Goal: Information Seeking & Learning: Learn about a topic

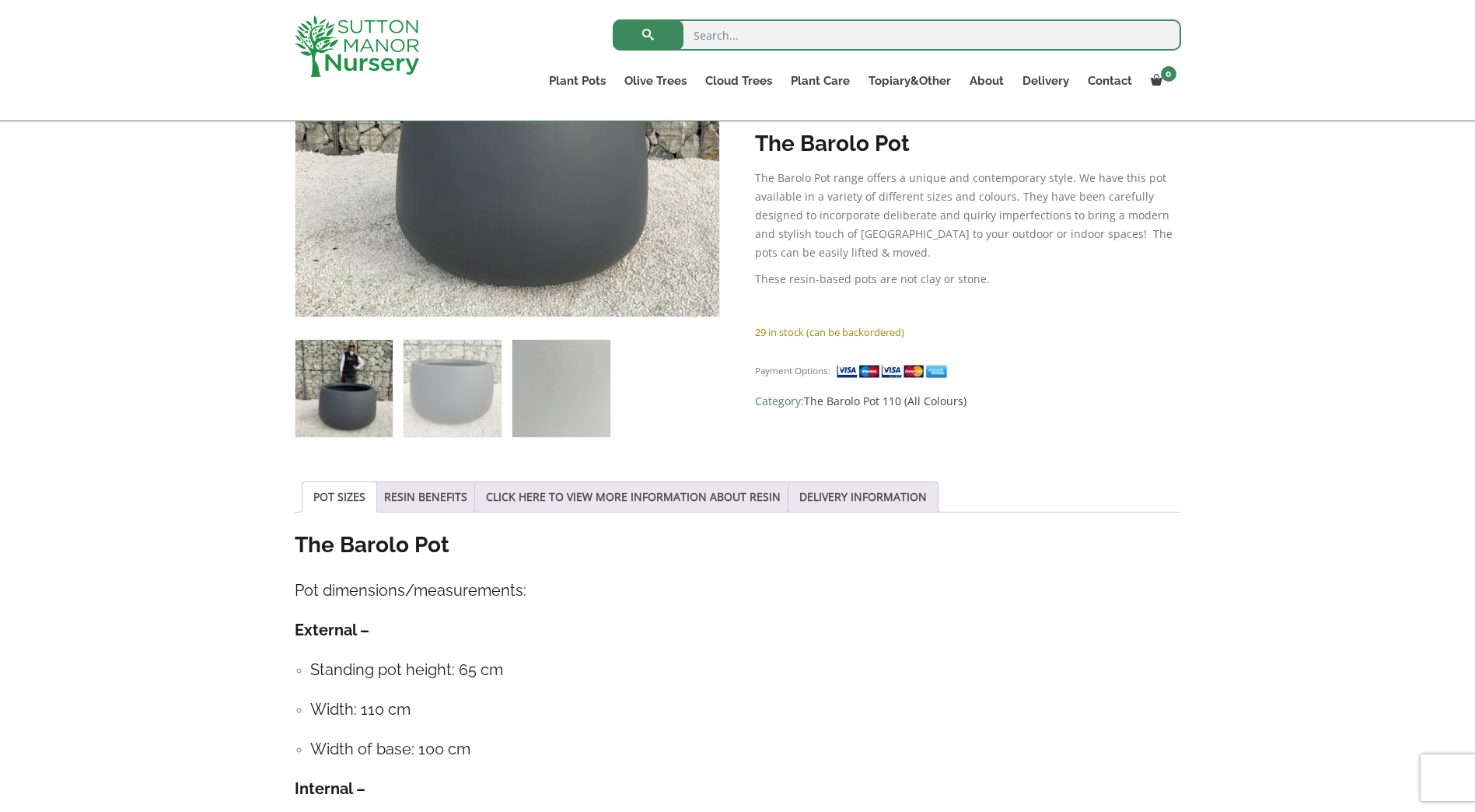
scroll to position [466, 0]
click at [407, 502] on link "RESIN BENEFITS" at bounding box center [425, 498] width 83 height 30
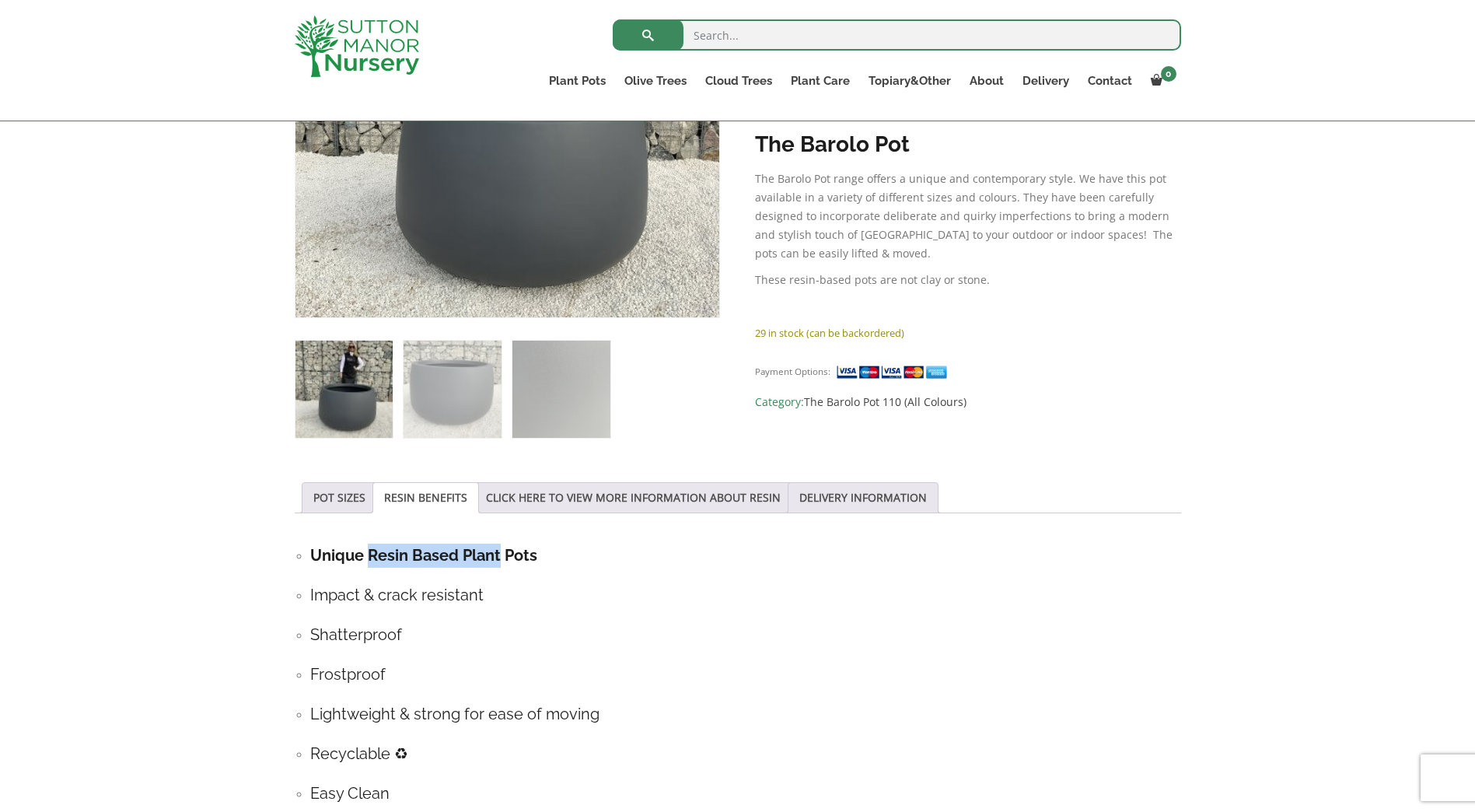
drag, startPoint x: 368, startPoint y: 554, endPoint x: 498, endPoint y: 563, distance: 130.3
click at [498, 563] on strong "Unique Resin Based Plant Pots" at bounding box center [423, 555] width 227 height 18
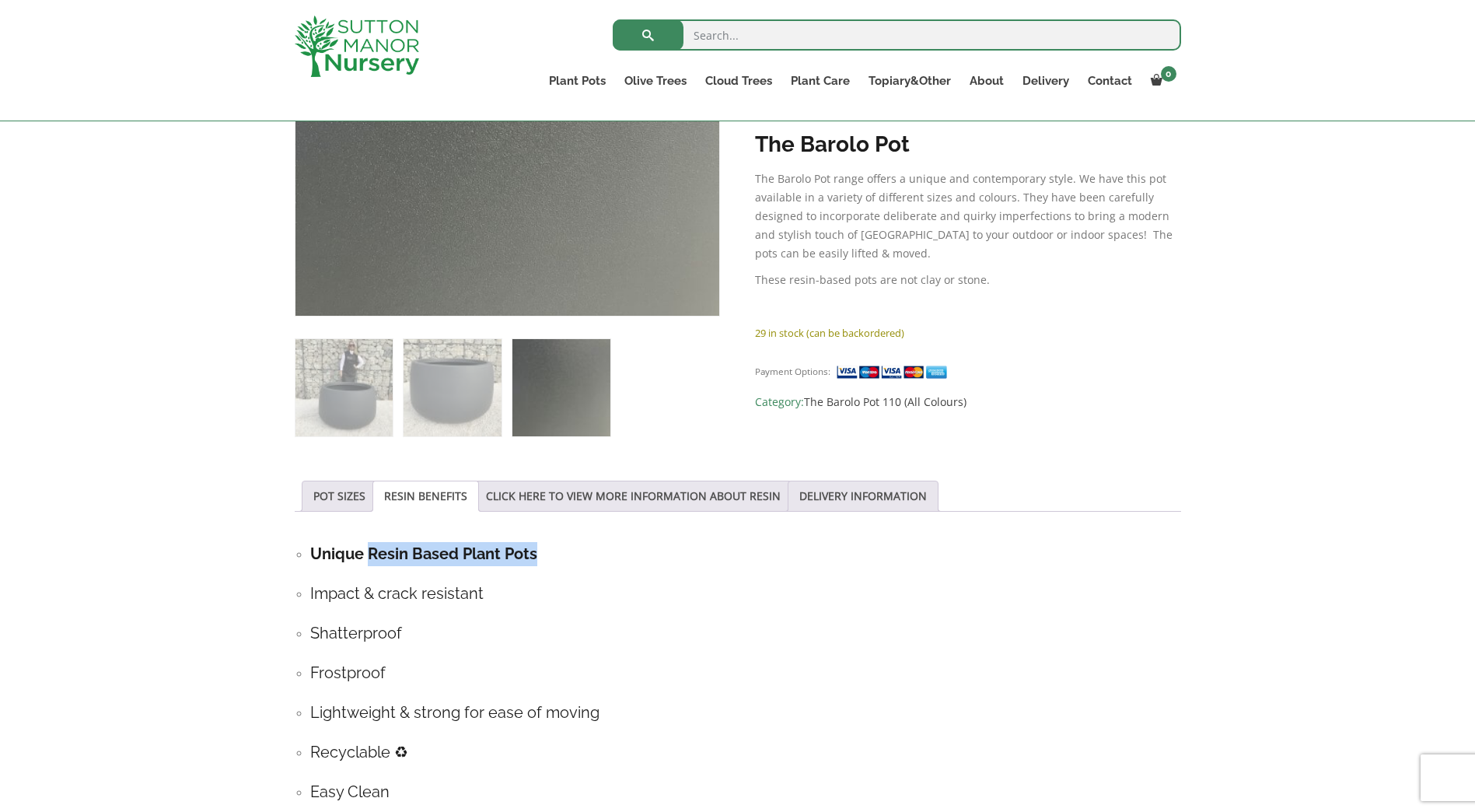
copy strong "Resin Based Plant Pots"
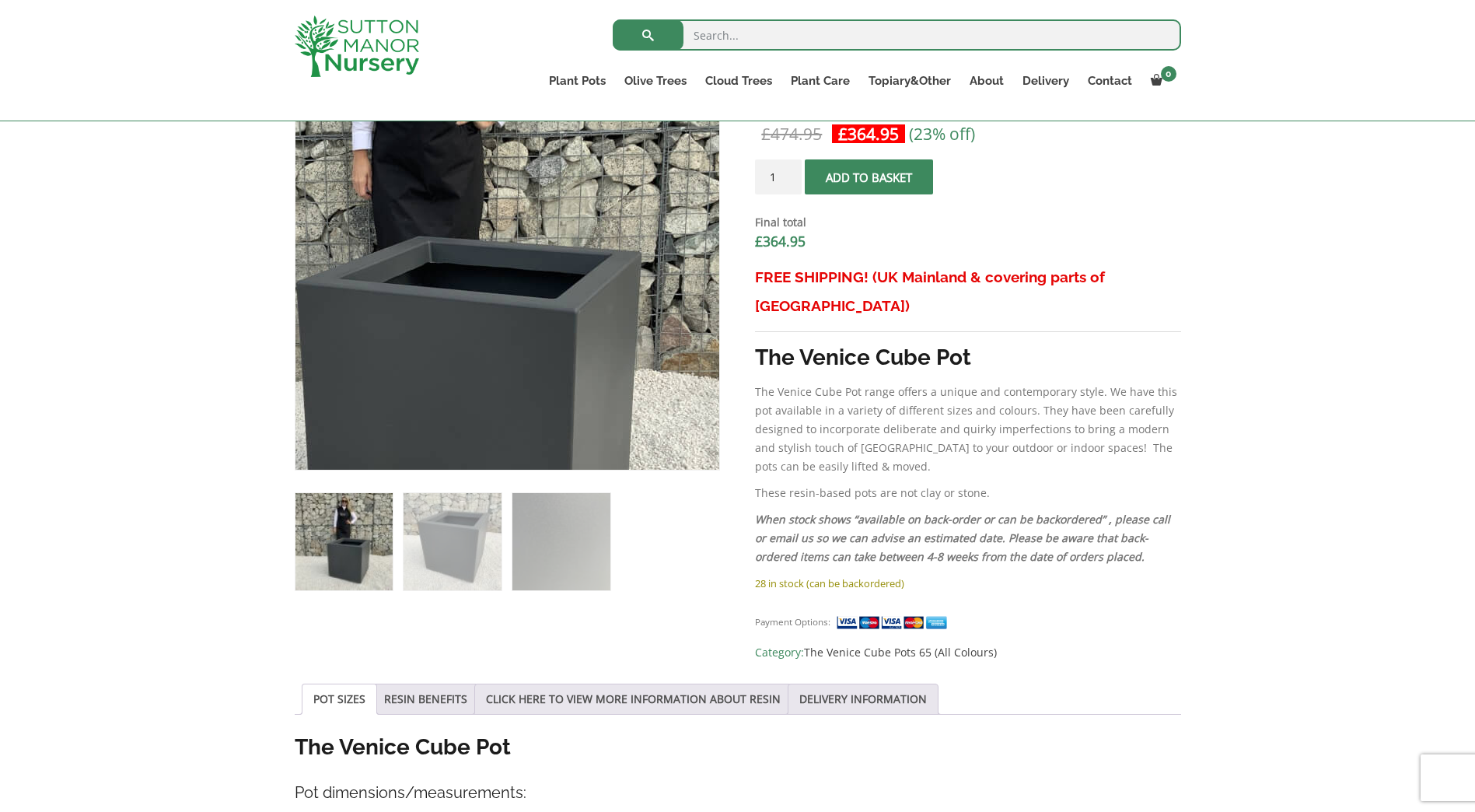
scroll to position [544, 0]
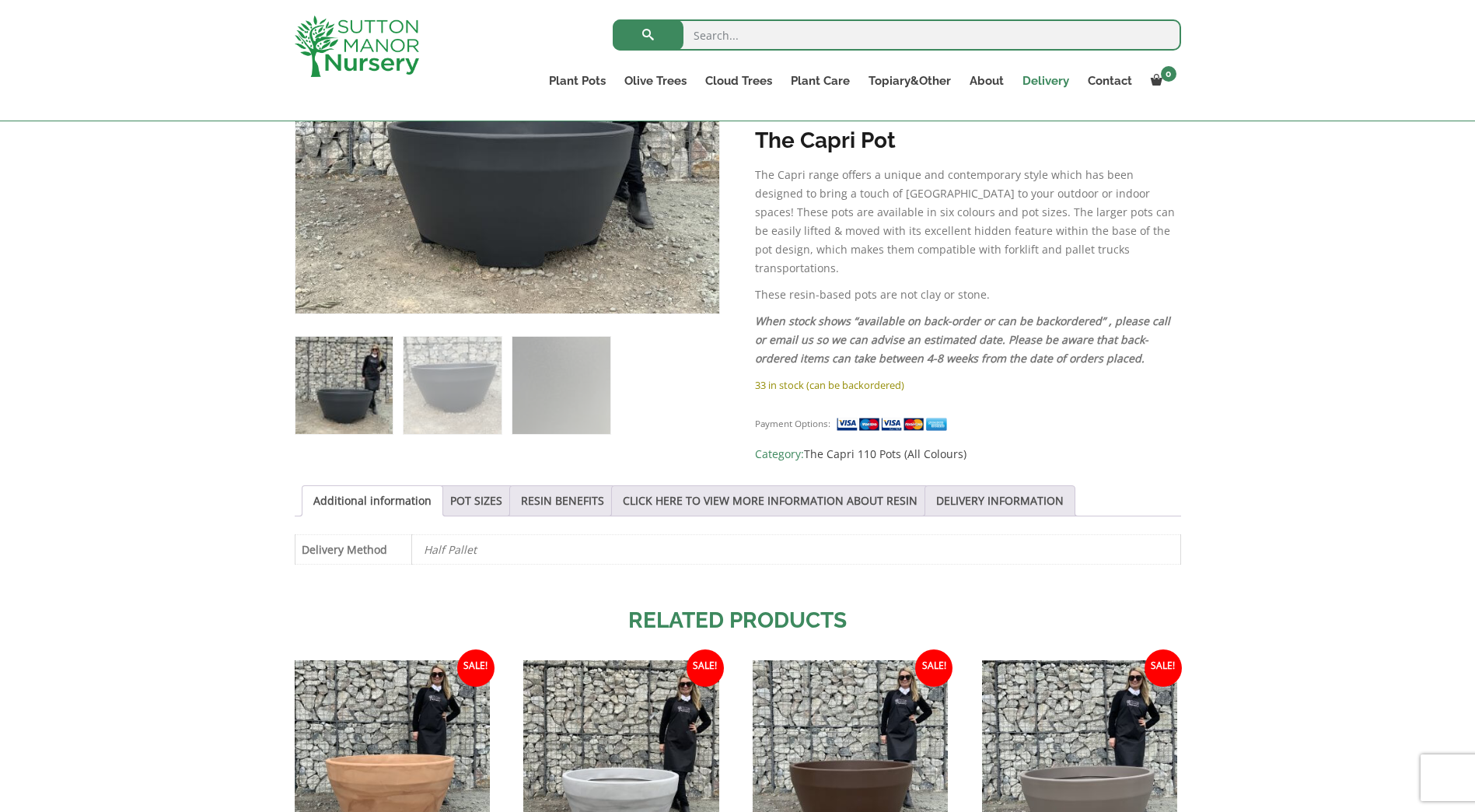
scroll to position [466, 0]
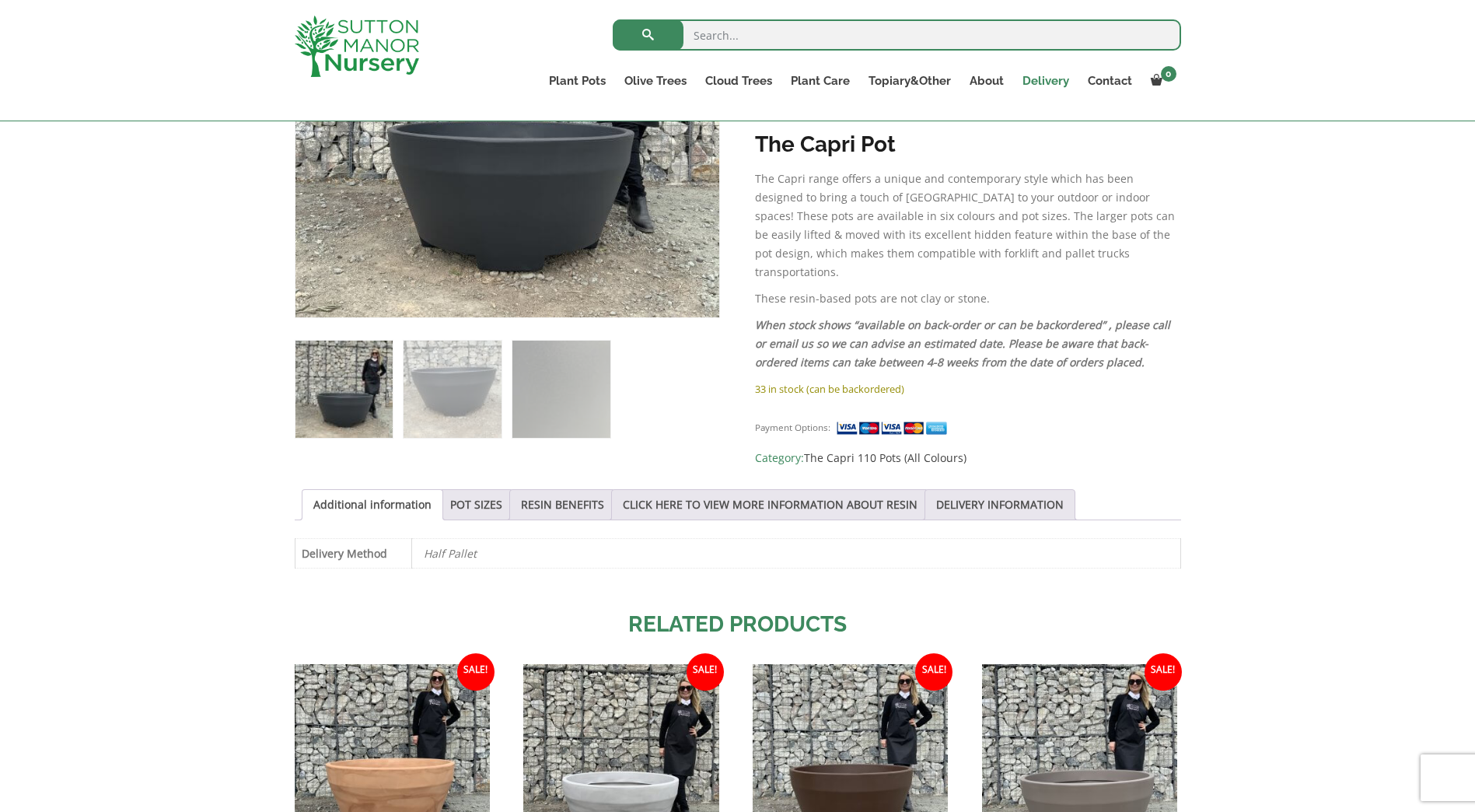
click at [1040, 75] on link "Delivery" at bounding box center [1046, 81] width 65 height 22
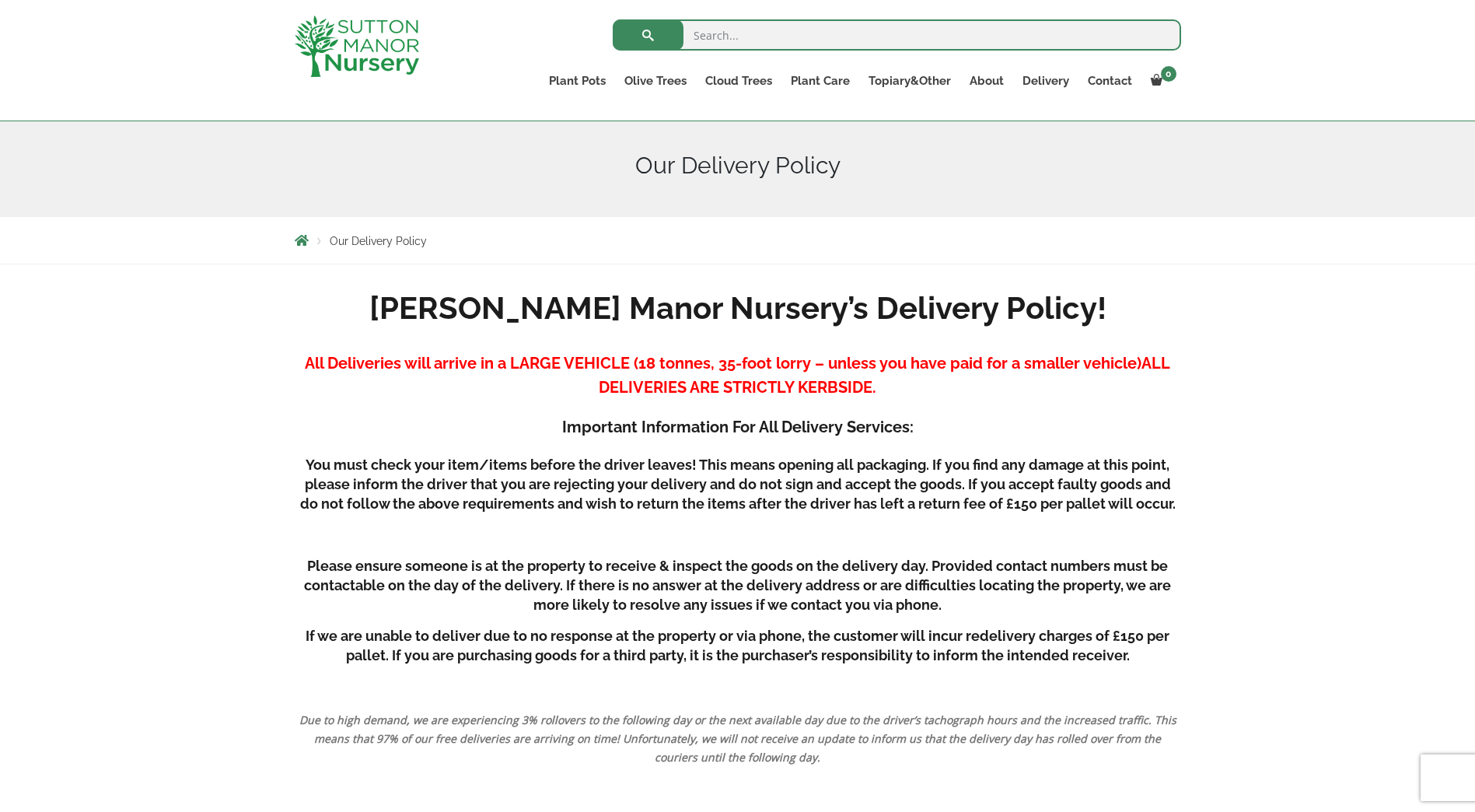
scroll to position [234, 0]
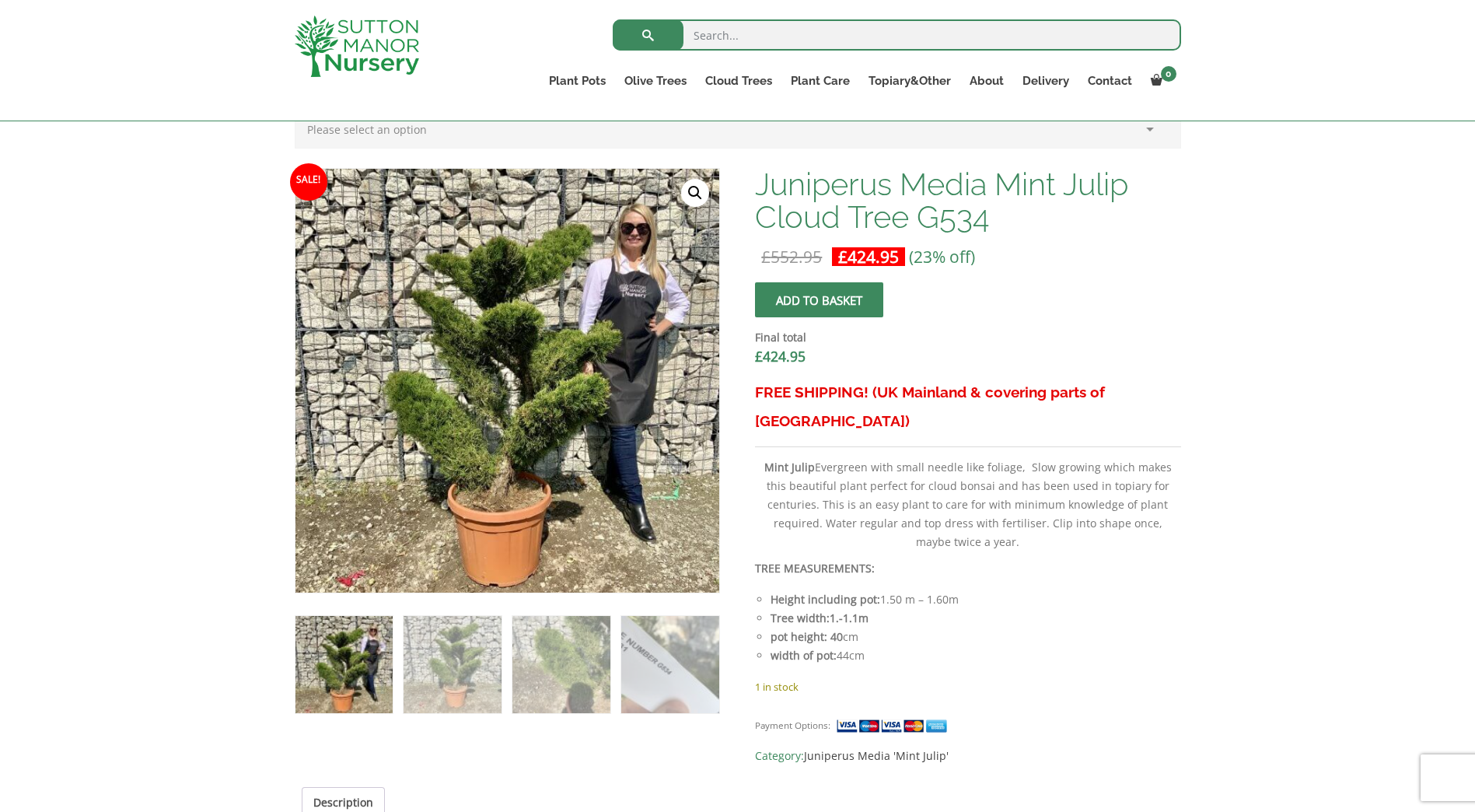
scroll to position [466, 0]
